Goal: Task Accomplishment & Management: Use online tool/utility

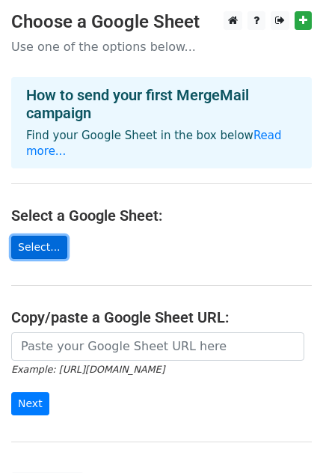
click at [38, 236] on link "Select..." at bounding box center [39, 247] width 56 height 23
click at [23, 236] on link "Select..." at bounding box center [39, 247] width 56 height 23
click at [32, 236] on link "Select..." at bounding box center [39, 247] width 56 height 23
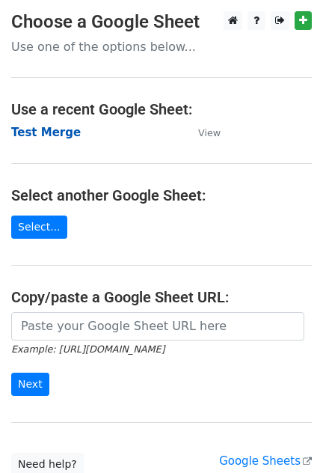
click at [46, 132] on strong "Test Merge" at bounding box center [46, 132] width 70 height 13
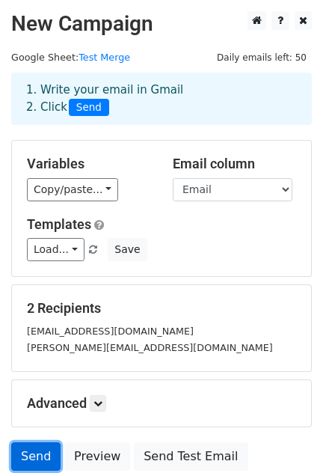
click at [32, 451] on link "Send" at bounding box center [35, 457] width 49 height 28
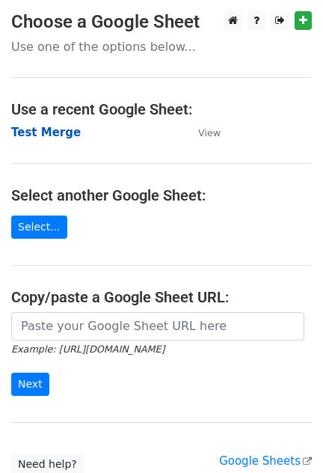
click at [48, 136] on strong "Test Merge" at bounding box center [46, 132] width 70 height 13
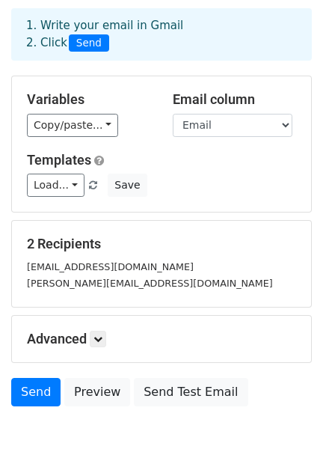
scroll to position [123, 0]
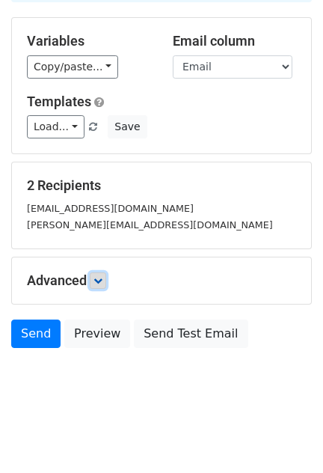
click at [101, 276] on icon at bounding box center [98, 280] width 9 height 9
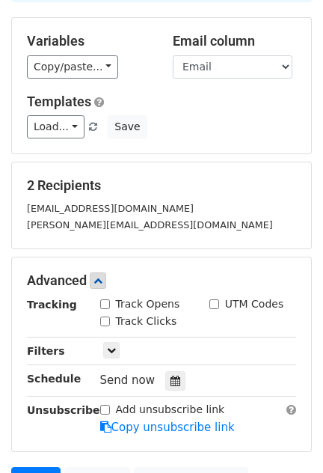
click at [107, 303] on input "Track Opens" at bounding box center [105, 305] width 10 height 10
checkbox input "true"
click at [105, 320] on input "Track Clicks" at bounding box center [105, 322] width 10 height 10
checkbox input "true"
click at [216, 304] on input "UTM Codes" at bounding box center [215, 305] width 10 height 10
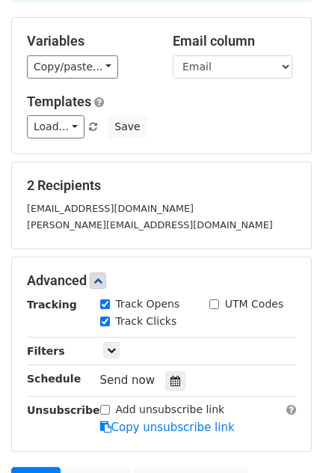
checkbox input "true"
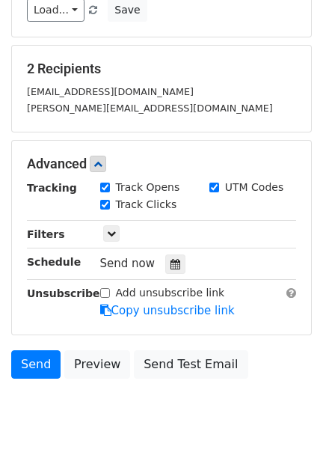
scroll to position [269, 0]
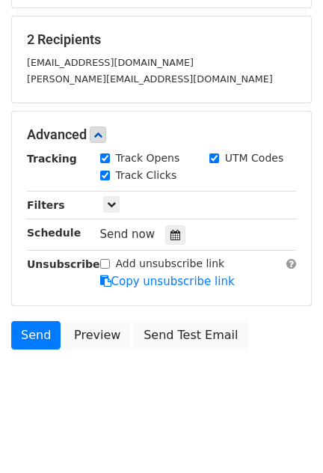
click at [108, 260] on input "Add unsubscribe link" at bounding box center [105, 264] width 10 height 10
checkbox input "true"
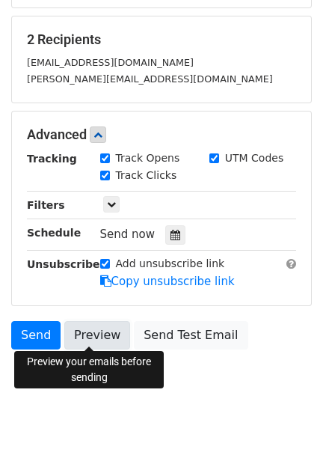
click at [90, 334] on link "Preview" at bounding box center [97, 335] width 66 height 28
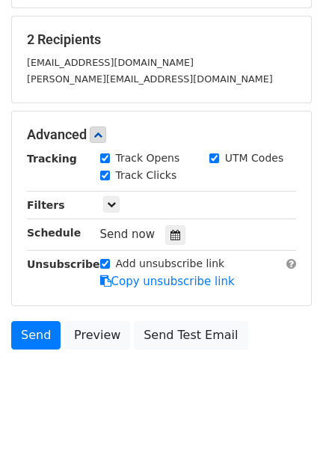
click at [201, 426] on html "New Campaign Daily emails left: 50 Google Sheet: Test Merge 1. Write your email…" at bounding box center [161, 104] width 323 height 746
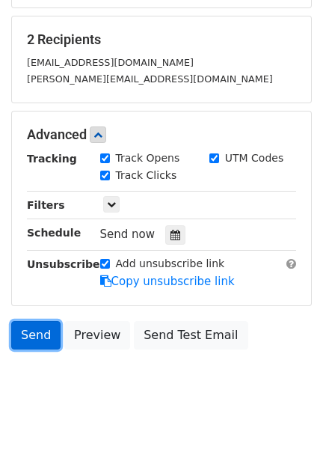
click at [41, 333] on link "Send" at bounding box center [35, 335] width 49 height 28
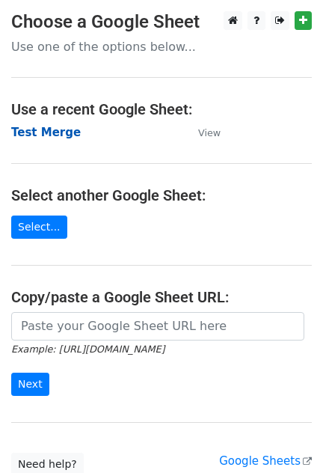
click at [39, 136] on strong "Test Merge" at bounding box center [46, 132] width 70 height 13
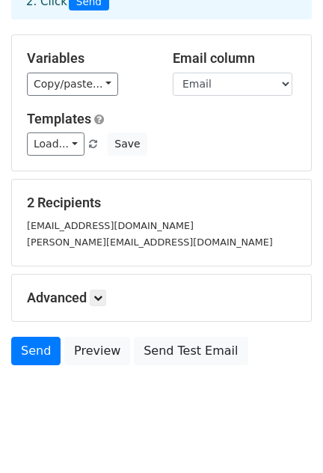
scroll to position [123, 0]
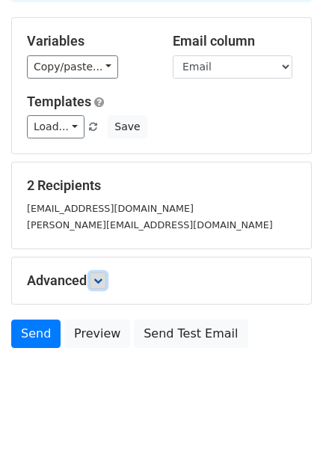
click at [103, 280] on icon at bounding box center [98, 280] width 9 height 9
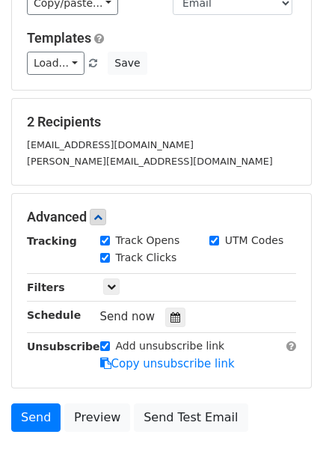
scroll to position [269, 0]
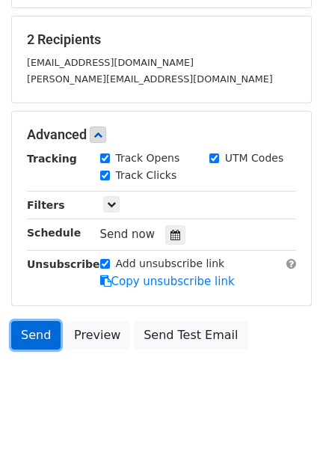
click at [30, 329] on link "Send" at bounding box center [35, 335] width 49 height 28
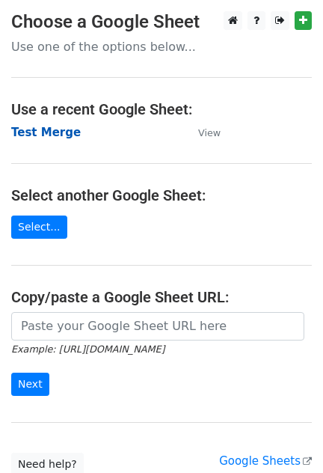
click at [41, 132] on strong "Test Merge" at bounding box center [46, 132] width 70 height 13
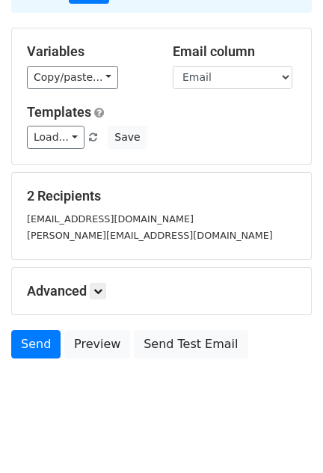
scroll to position [123, 0]
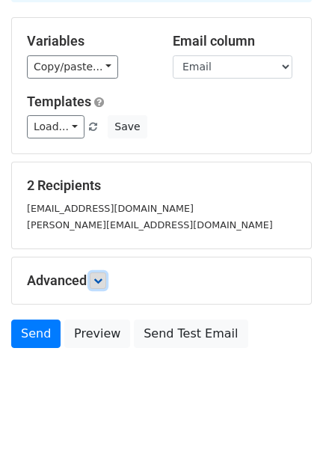
click at [98, 278] on icon at bounding box center [98, 280] width 9 height 9
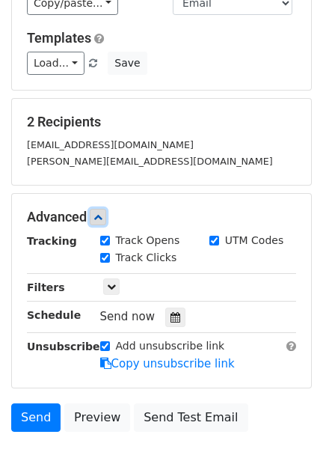
scroll to position [269, 0]
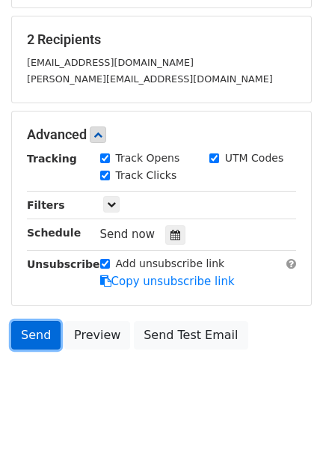
click at [33, 335] on link "Send" at bounding box center [35, 335] width 49 height 28
